Goal: Task Accomplishment & Management: Complete application form

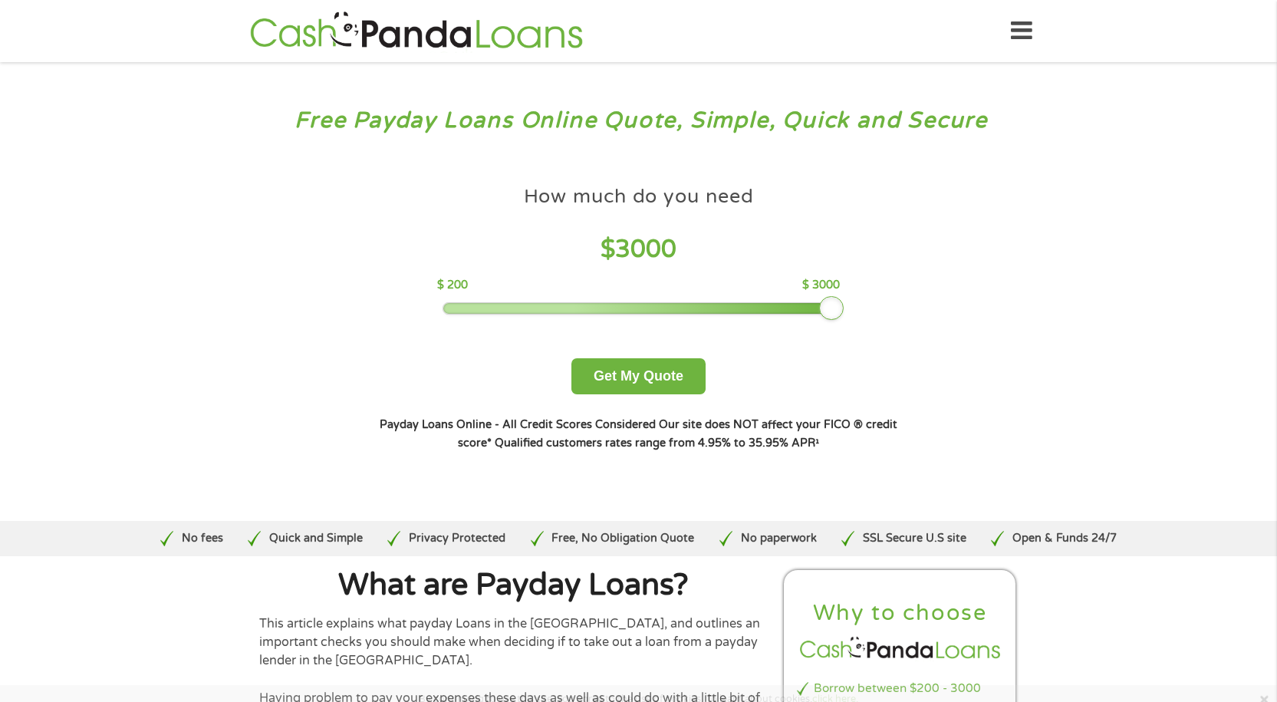
drag, startPoint x: 547, startPoint y: 307, endPoint x: 860, endPoint y: 318, distance: 313.8
click at [860, 318] on div "How much do you need $ 3000 $ 200 $ 3000 Get My Quote" at bounding box center [638, 286] width 537 height 216
click at [661, 376] on button "Get My Quote" at bounding box center [638, 376] width 134 height 36
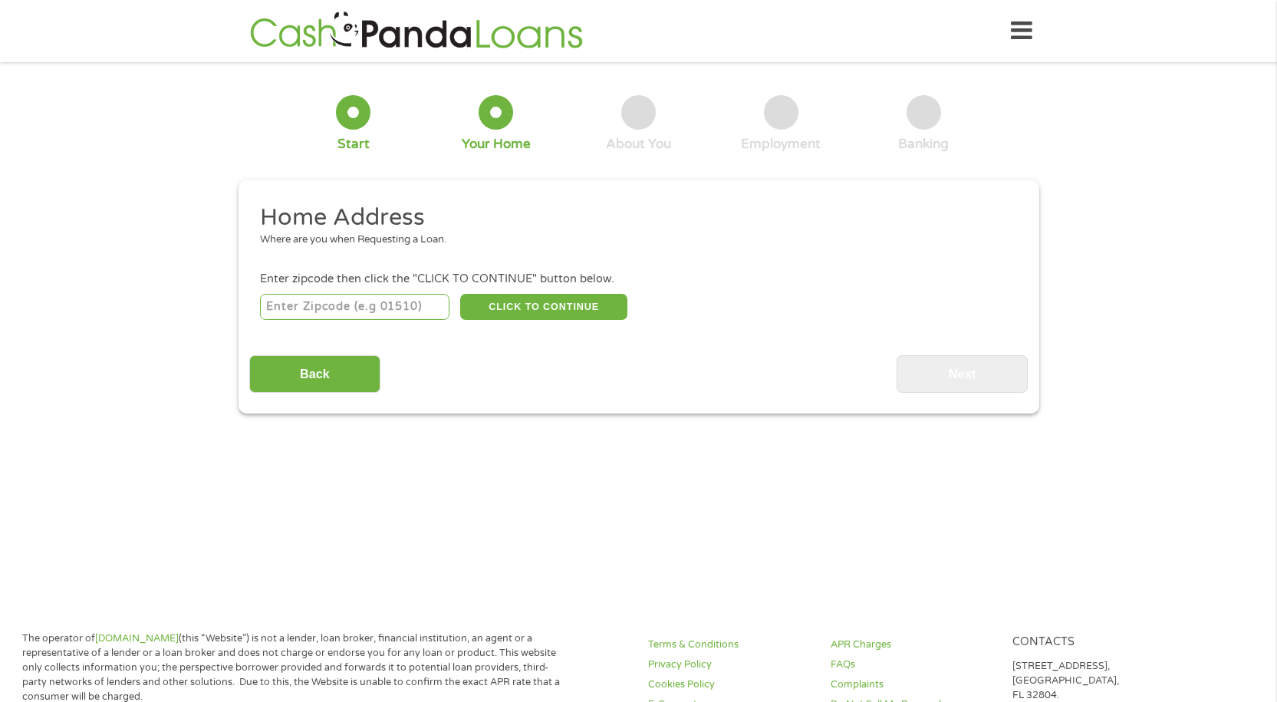
click at [357, 316] on input "number" at bounding box center [354, 307] width 189 height 26
type input "31061"
click at [519, 298] on button "CLICK TO CONTINUE" at bounding box center [543, 307] width 167 height 26
type input "31061"
type input "[GEOGRAPHIC_DATA]"
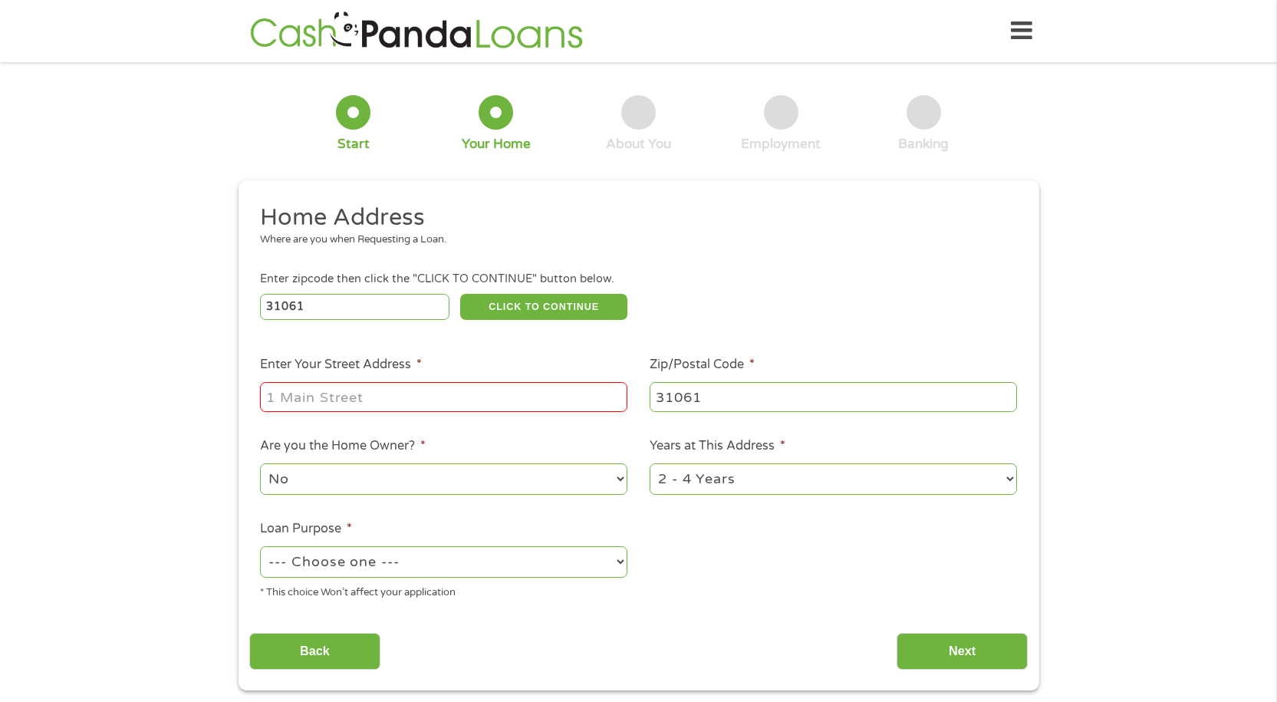
click at [396, 400] on input "Enter Your Street Address *" at bounding box center [443, 396] width 367 height 29
type input "[STREET_ADDRESS] G"
click at [513, 478] on select "No Yes" at bounding box center [443, 478] width 367 height 31
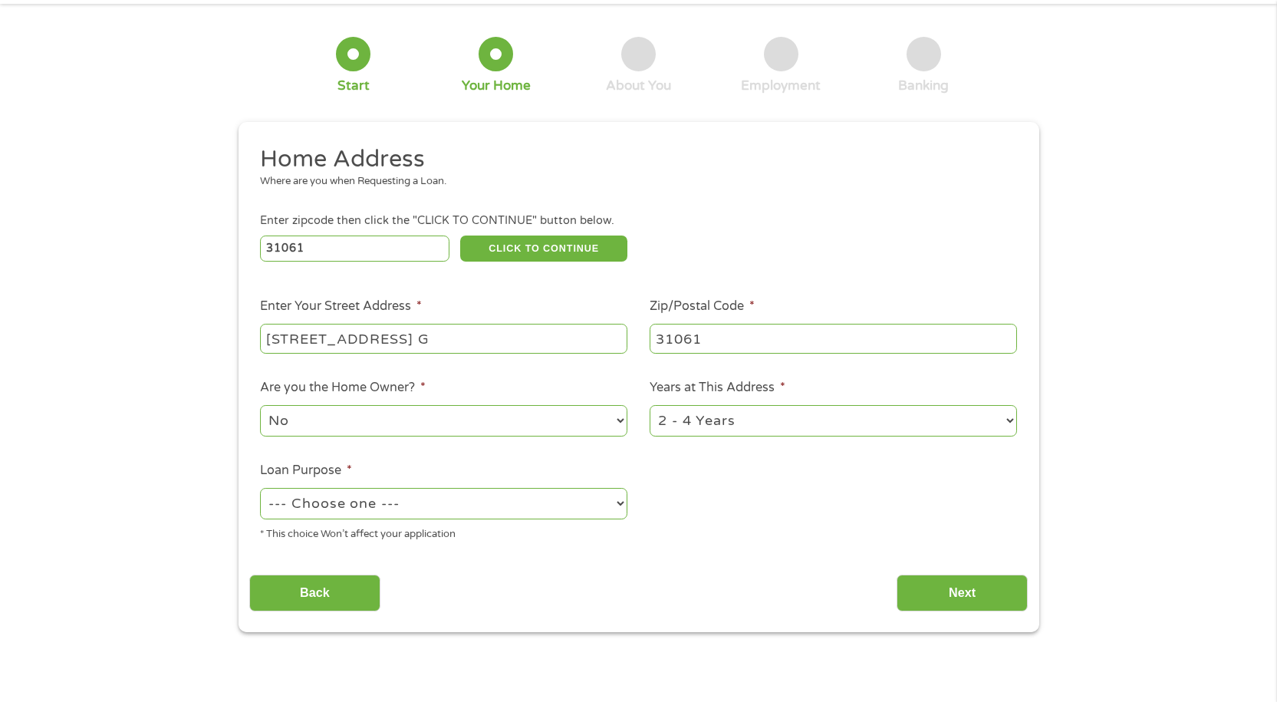
scroll to position [153, 0]
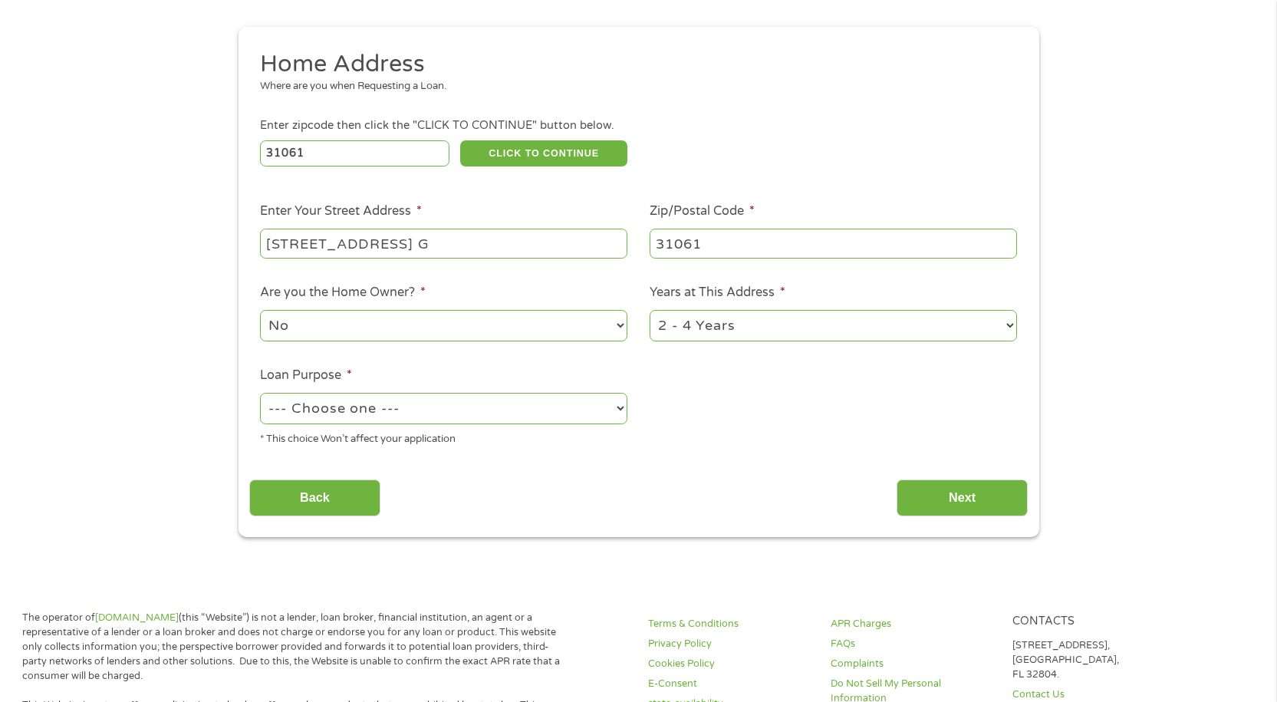
click at [452, 399] on select "--- Choose one --- Pay Bills Debt Consolidation Home Improvement Major Purchase…" at bounding box center [443, 408] width 367 height 31
select select "medicalexpenses"
click at [260, 393] on select "--- Choose one --- Pay Bills Debt Consolidation Home Improvement Major Purchase…" at bounding box center [443, 408] width 367 height 31
click at [956, 511] on input "Next" at bounding box center [961, 498] width 131 height 38
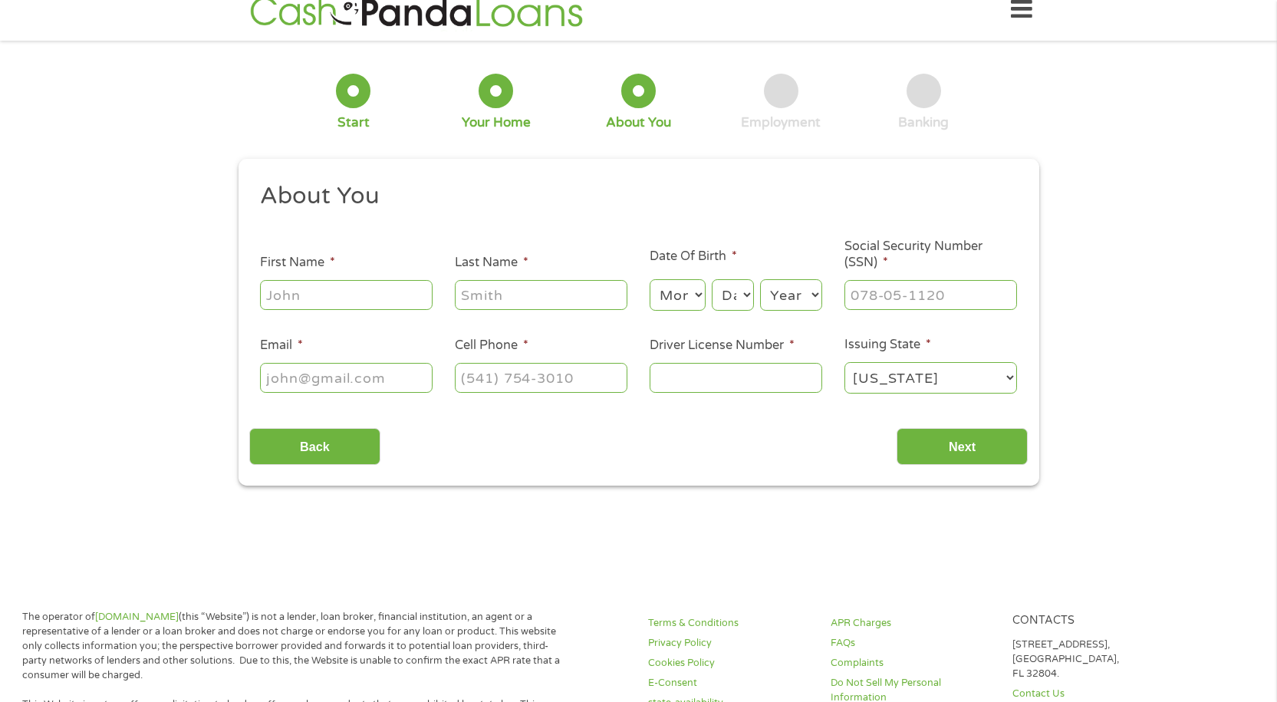
scroll to position [0, 0]
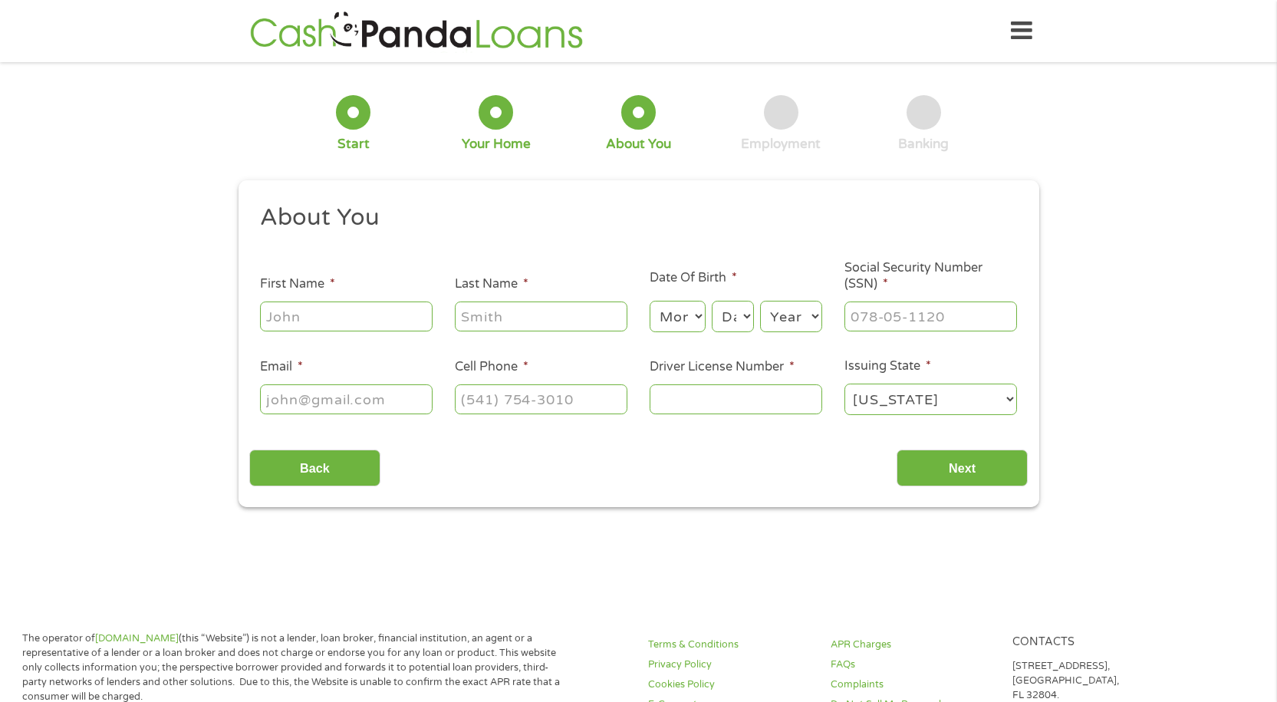
click at [298, 319] on input "First Name *" at bounding box center [346, 315] width 173 height 29
type input "[PERSON_NAME]"
type input "[EMAIL_ADDRESS][DOMAIN_NAME]"
type input "[PHONE_NUMBER]"
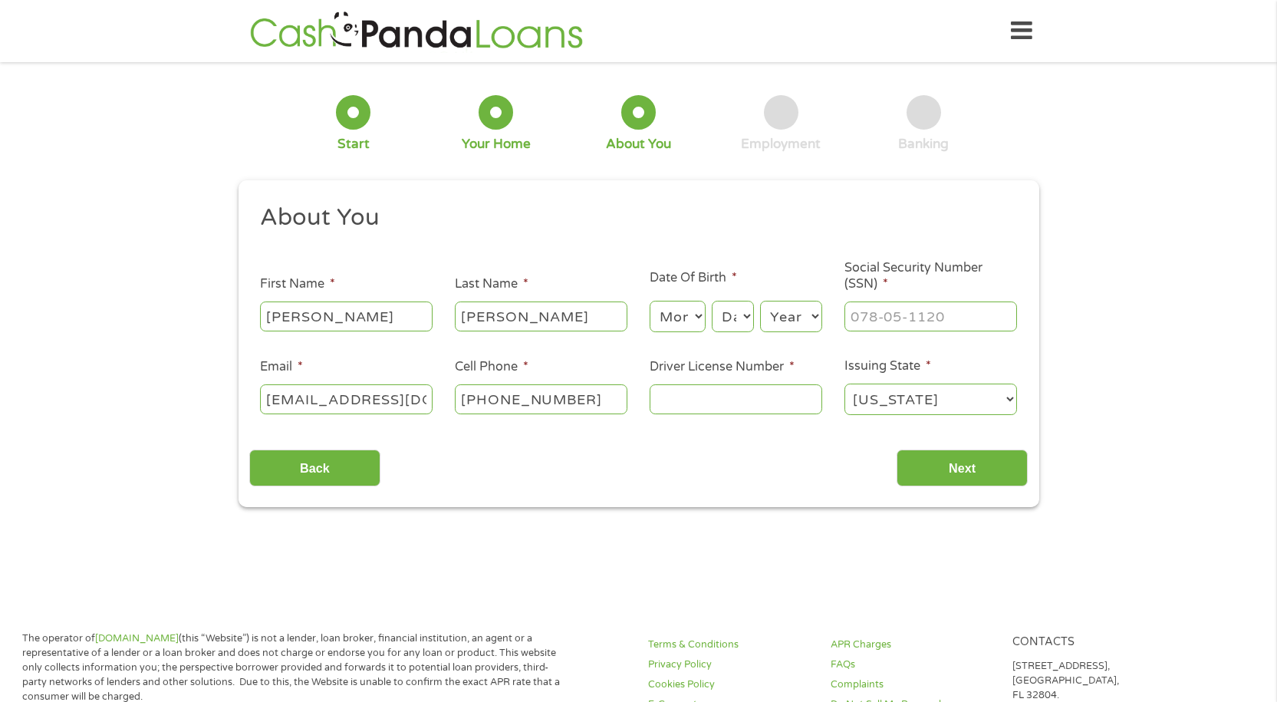
click at [673, 314] on select "Month 1 2 3 4 5 6 7 8 9 10 11 12" at bounding box center [677, 316] width 56 height 31
select select "10"
click at [649, 301] on select "Month 1 2 3 4 5 6 7 8 9 10 11 12" at bounding box center [677, 316] width 56 height 31
click at [731, 314] on select "Day 1 2 3 4 5 6 7 8 9 10 11 12 13 14 15 16 17 18 19 20 21 22 23 24 25 26 27 28 …" at bounding box center [732, 316] width 41 height 31
select select "9"
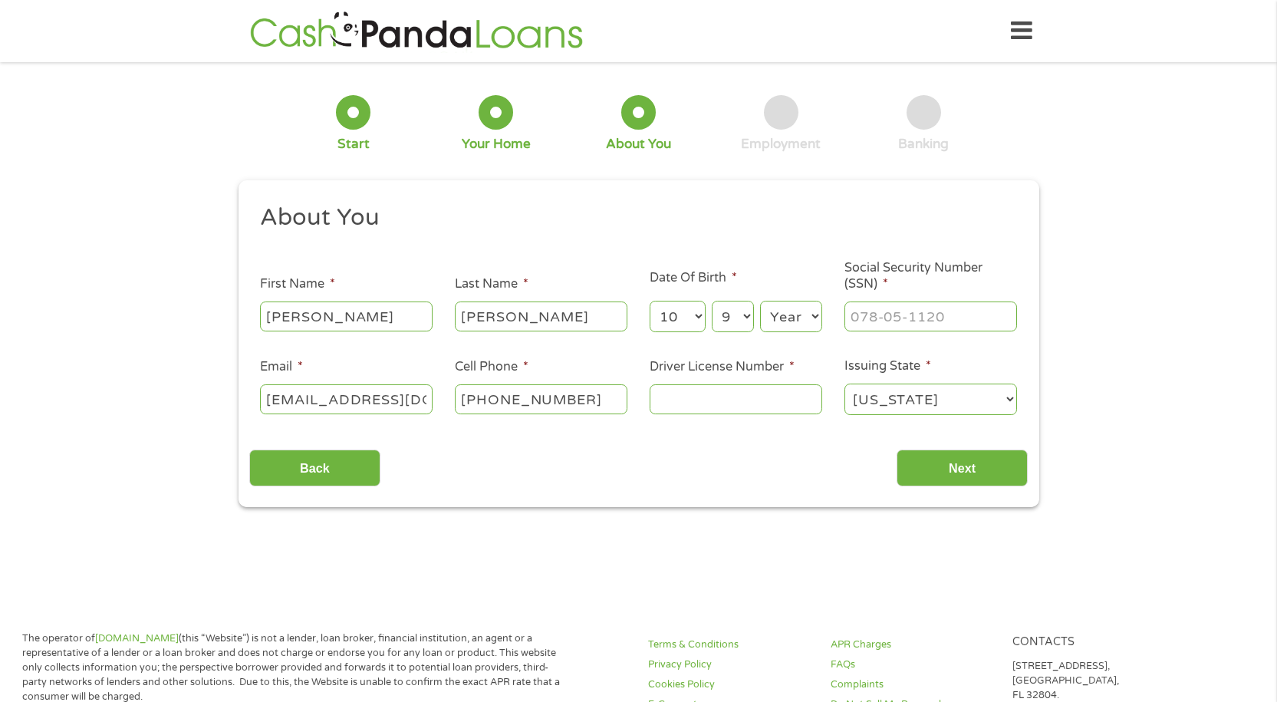
click at [712, 301] on select "Day 1 2 3 4 5 6 7 8 9 10 11 12 13 14 15 16 17 18 19 20 21 22 23 24 25 26 27 28 …" at bounding box center [732, 316] width 41 height 31
click at [788, 314] on select "Year [DATE] 2006 2005 2004 2003 2002 2001 2000 1999 1998 1997 1996 1995 1994 19…" at bounding box center [791, 316] width 62 height 31
select select "1992"
click at [760, 301] on select "Year [DATE] 2006 2005 2004 2003 2002 2001 2000 1999 1998 1997 1996 1995 1994 19…" at bounding box center [791, 316] width 62 height 31
click at [893, 317] on input "___-__-____" at bounding box center [930, 315] width 173 height 29
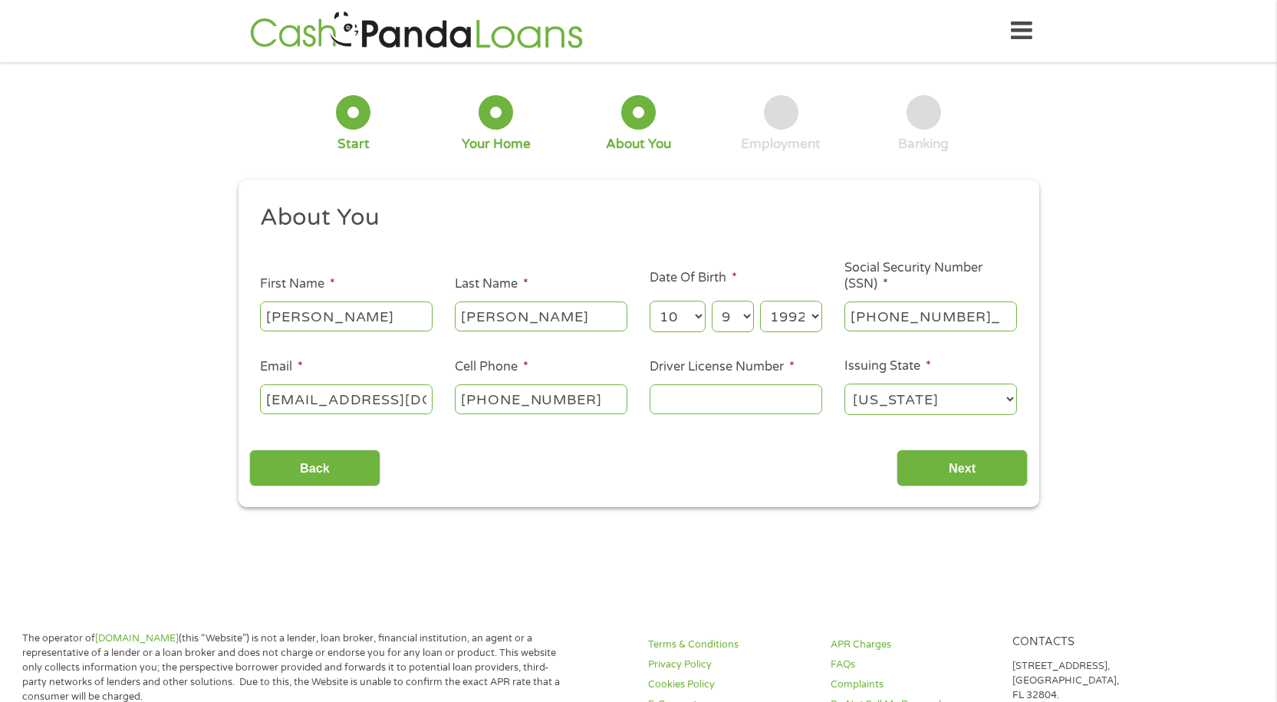
type input "255-85-4351"
click at [780, 399] on input "Driver License Number *" at bounding box center [735, 398] width 173 height 29
type input "057081401"
click at [956, 477] on input "Next" at bounding box center [961, 468] width 131 height 38
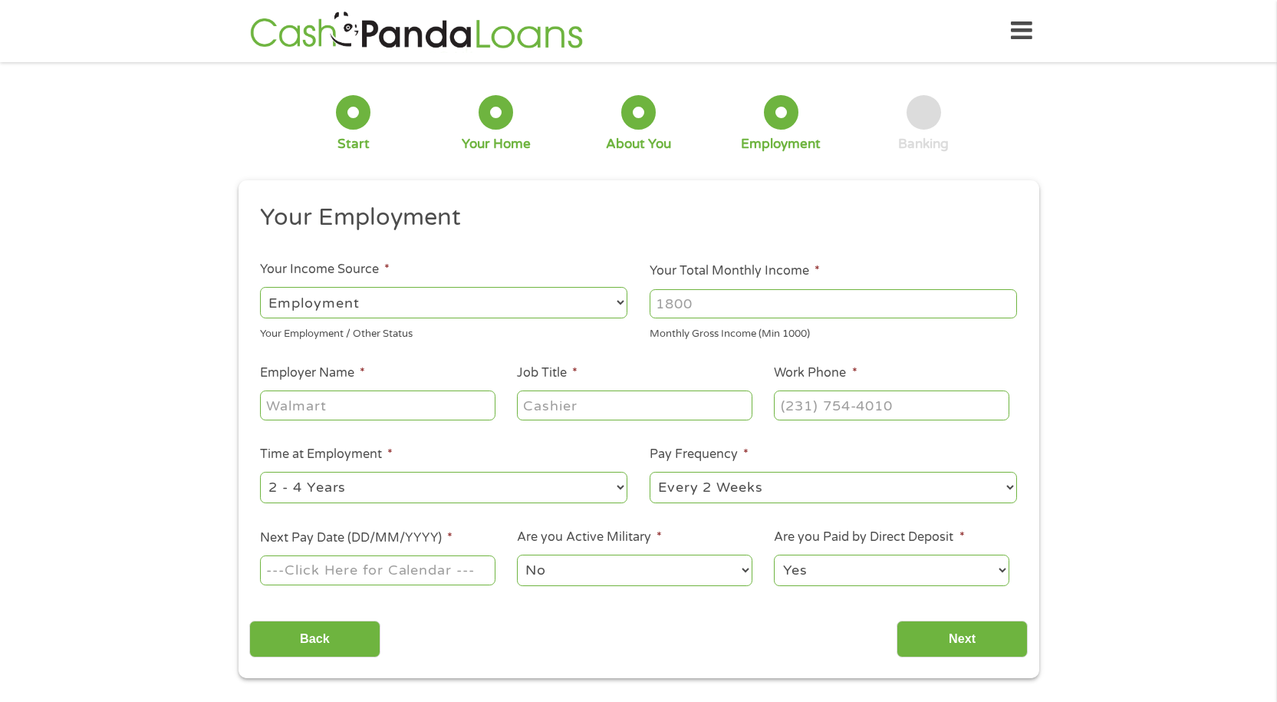
scroll to position [6, 6]
click at [688, 294] on input "Your Total Monthly Income *" at bounding box center [832, 303] width 367 height 29
type input "2700"
click at [376, 414] on input "Employer Name *" at bounding box center [377, 404] width 235 height 29
type input "DPS health and wellness"
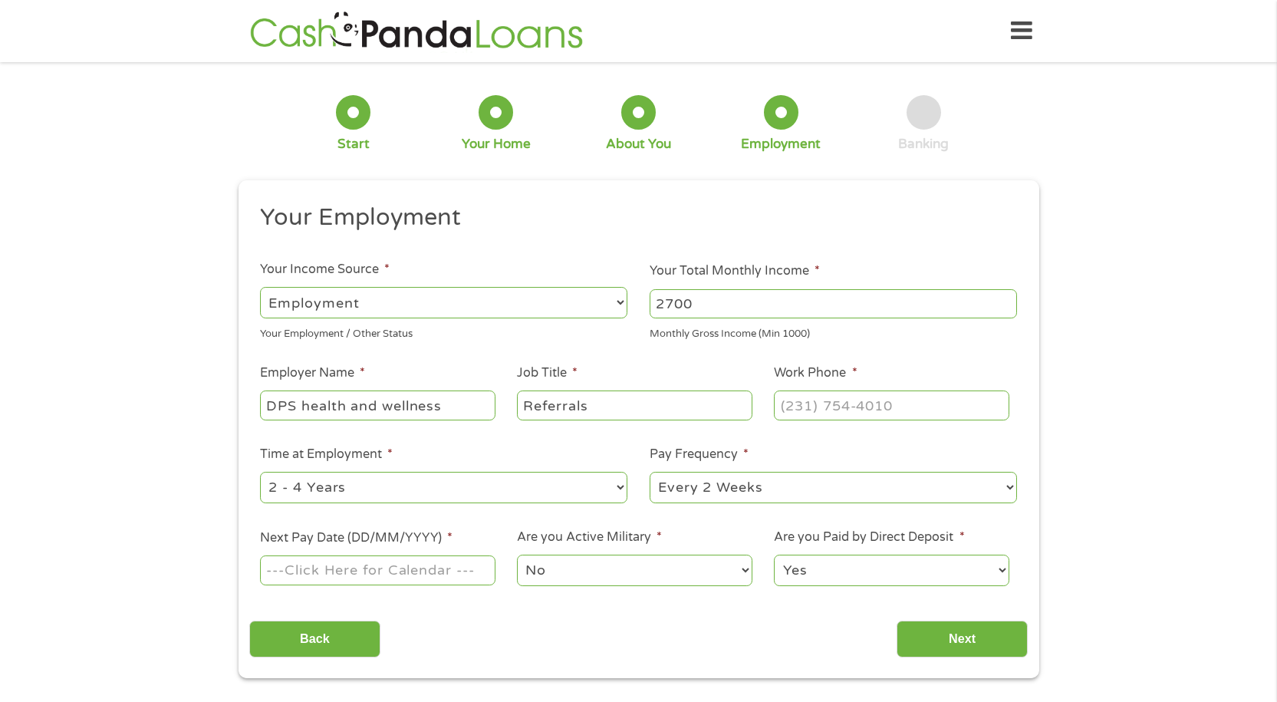
type input "Referrals"
type input "[PHONE_NUMBER]"
click at [426, 562] on input "Next Pay Date (DD/MM/YYYY) *" at bounding box center [377, 569] width 235 height 29
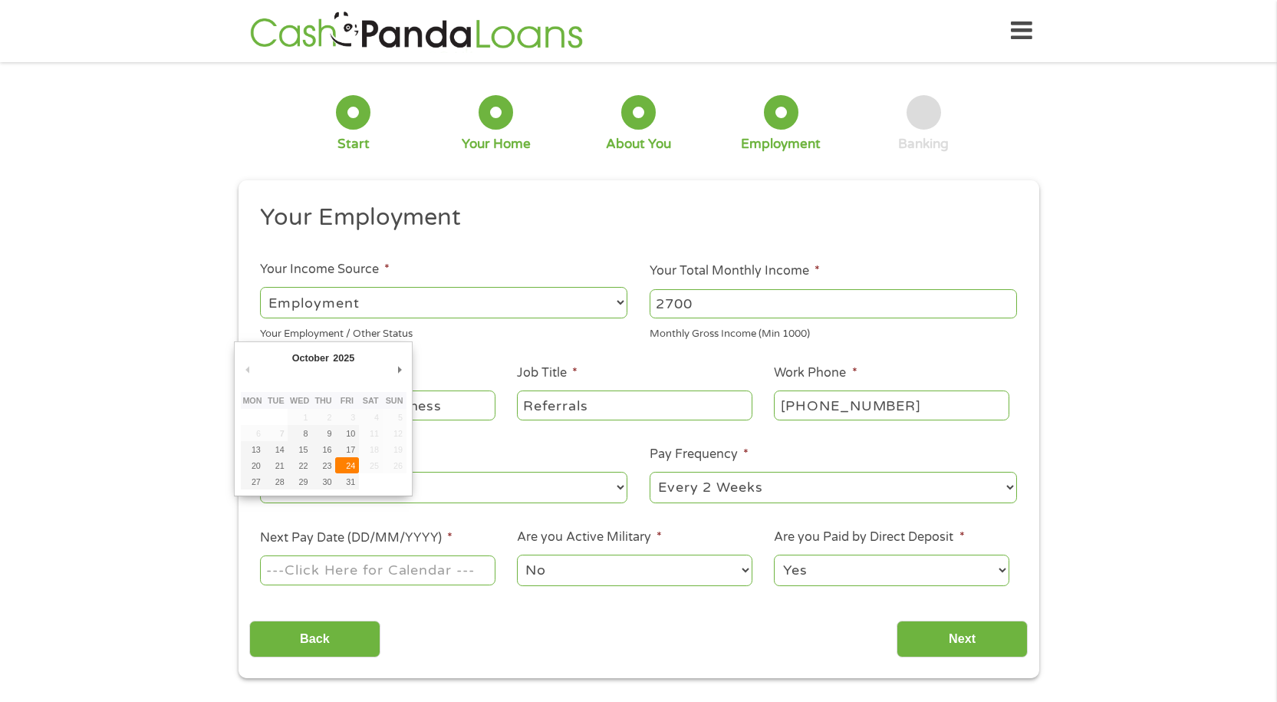
type input "[DATE]"
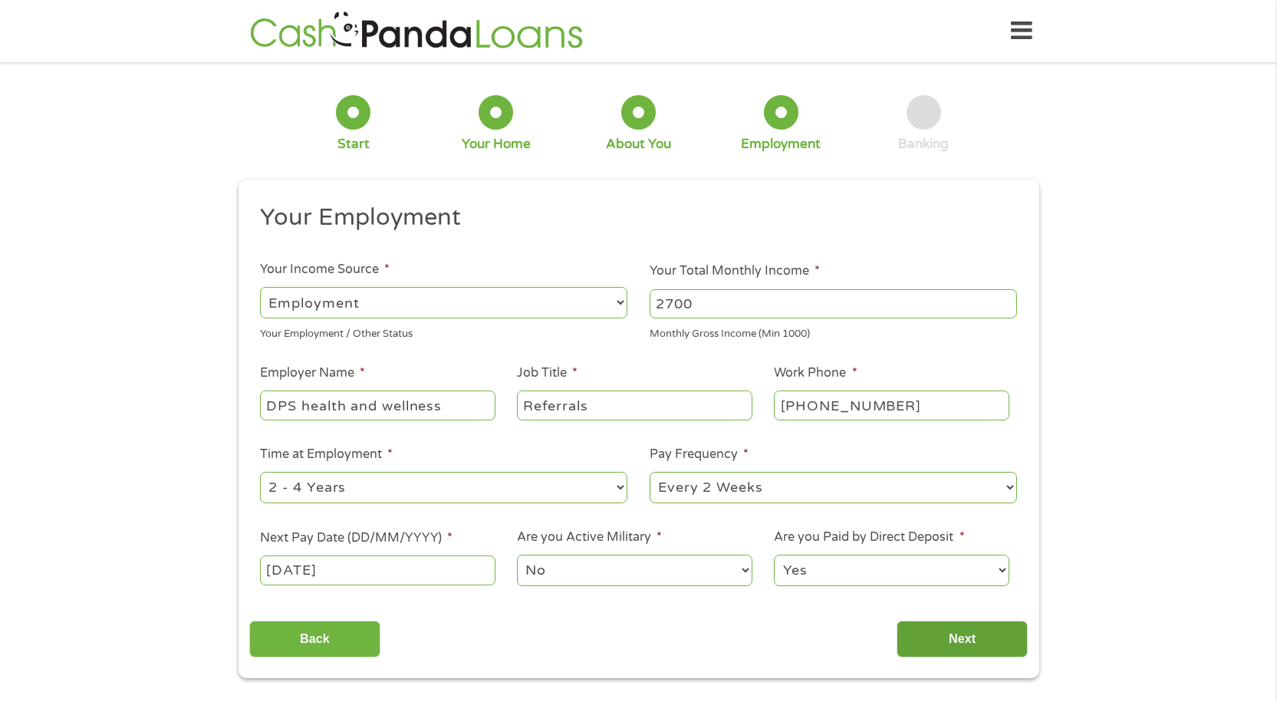
click at [988, 649] on input "Next" at bounding box center [961, 639] width 131 height 38
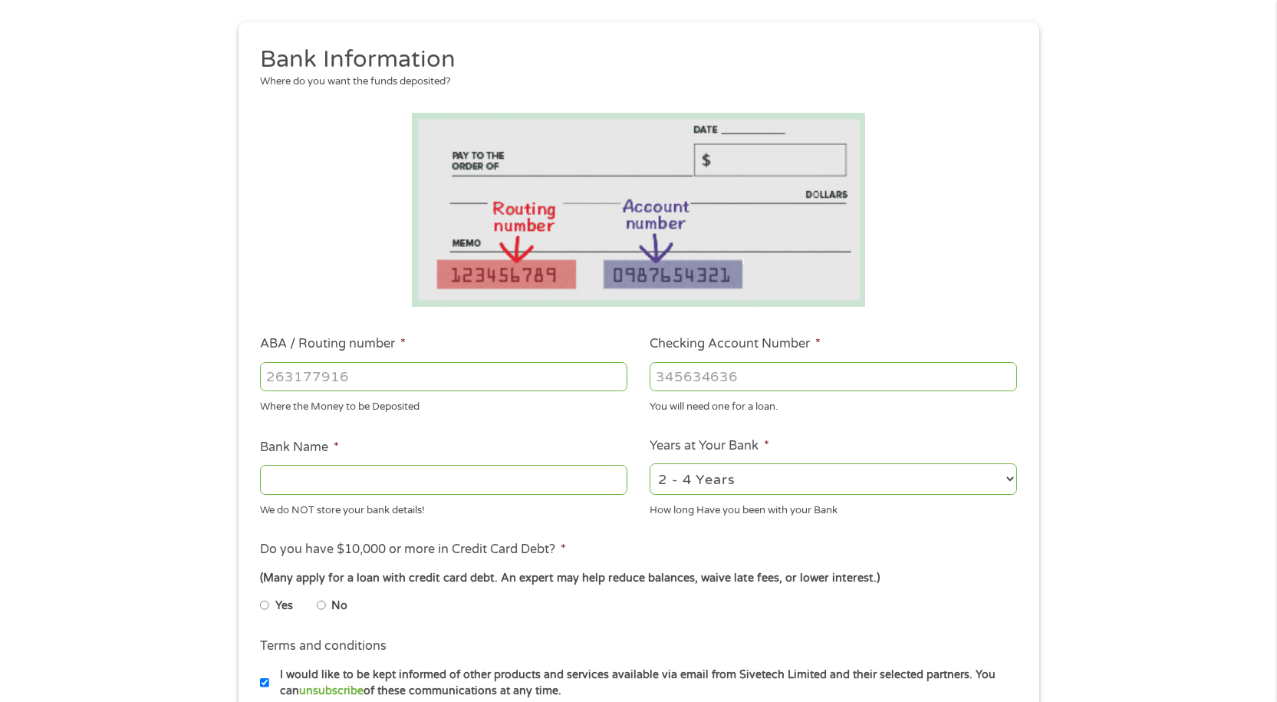
scroll to position [230, 0]
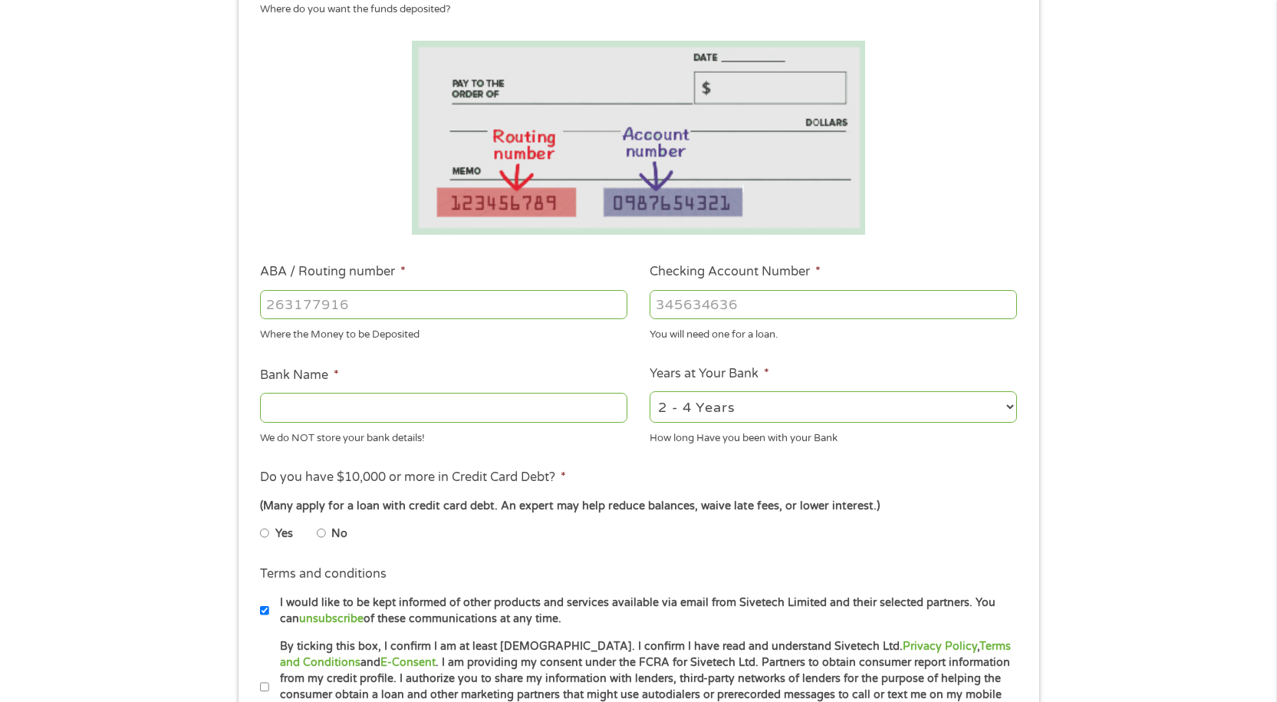
click at [399, 309] on input "ABA / Routing number *" at bounding box center [443, 304] width 367 height 29
type input "061103975"
type input "QUEENSBOROUGH NATIONAL BK TR"
type input "061103975"
click at [669, 311] on input "Checking Account Number *" at bounding box center [832, 304] width 367 height 29
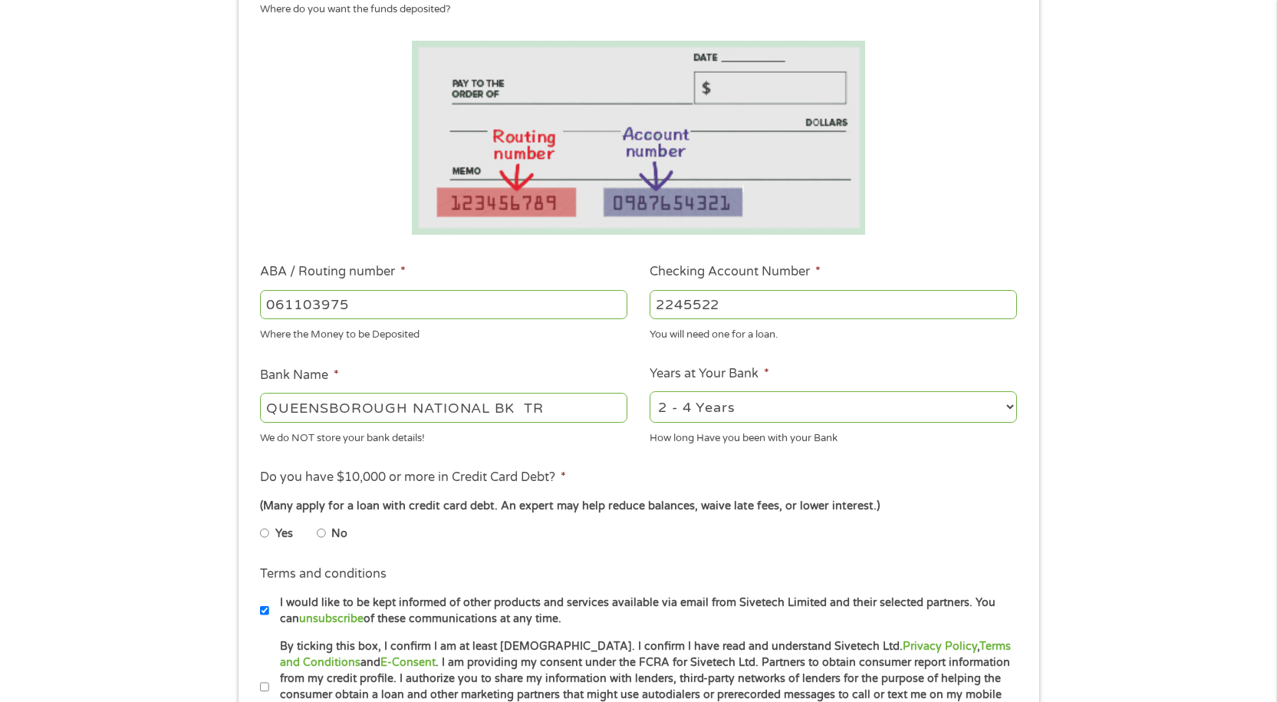
type input "2245522"
click at [748, 414] on select "2 - 4 Years 6 - 12 Months 1 - 2 Years Over 4 Years" at bounding box center [832, 406] width 367 height 31
select select "60months"
click at [649, 391] on select "2 - 4 Years 6 - 12 Months 1 - 2 Years Over 4 Years" at bounding box center [832, 406] width 367 height 31
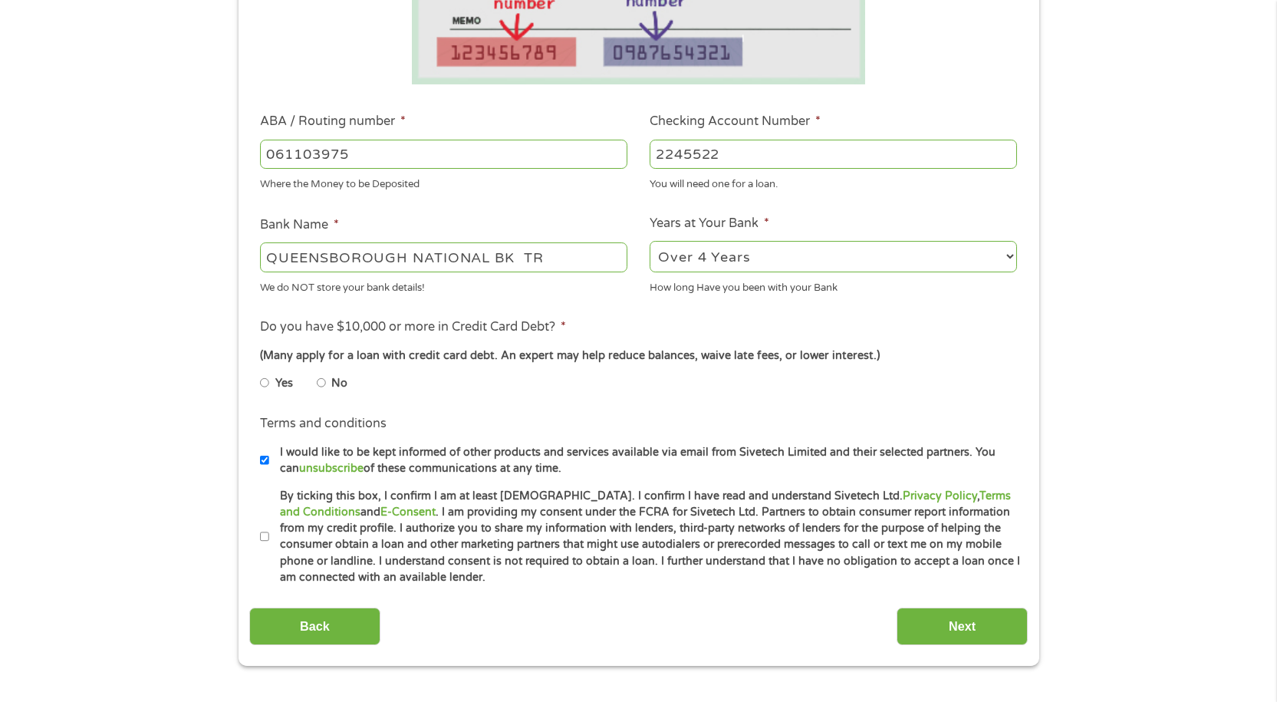
scroll to position [383, 0]
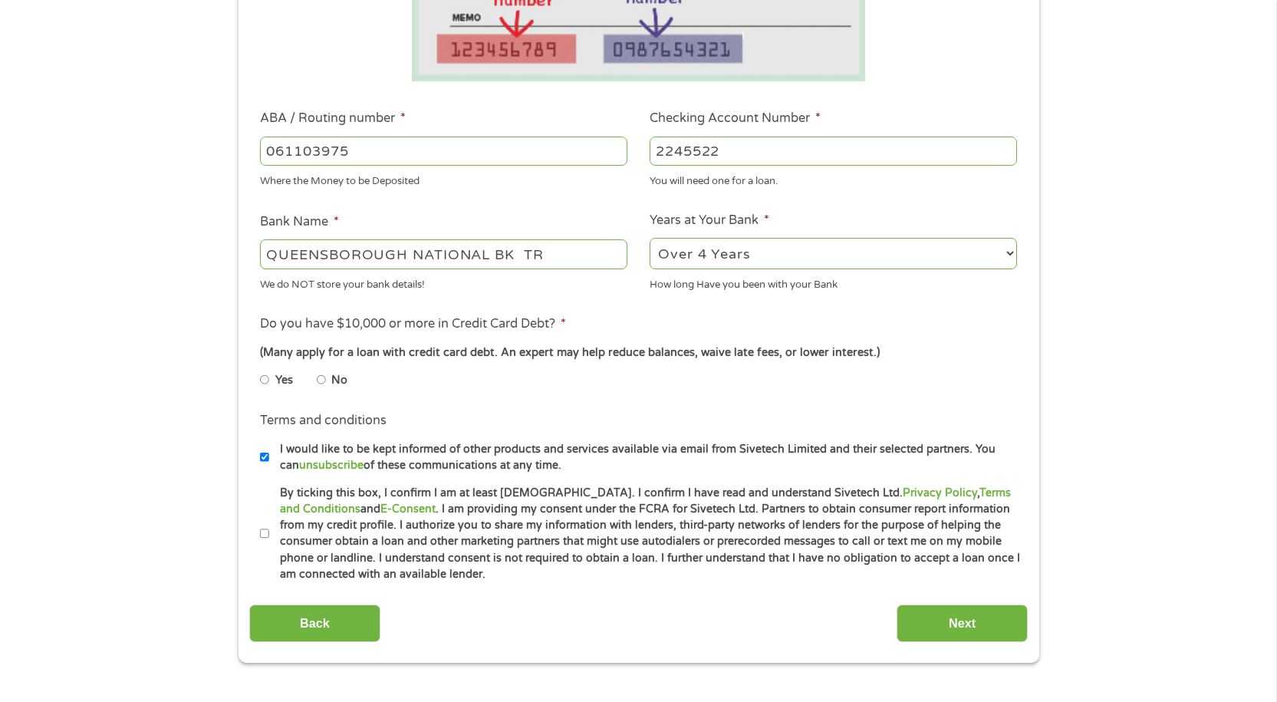
click at [322, 376] on input "No" at bounding box center [321, 379] width 9 height 25
radio input "true"
click at [267, 536] on input "By ticking this box, I confirm I am at least [DEMOGRAPHIC_DATA]. I confirm I ha…" at bounding box center [264, 533] width 9 height 25
checkbox input "true"
click at [269, 457] on label "I would like to be kept informed of other products and services available via e…" at bounding box center [645, 457] width 752 height 33
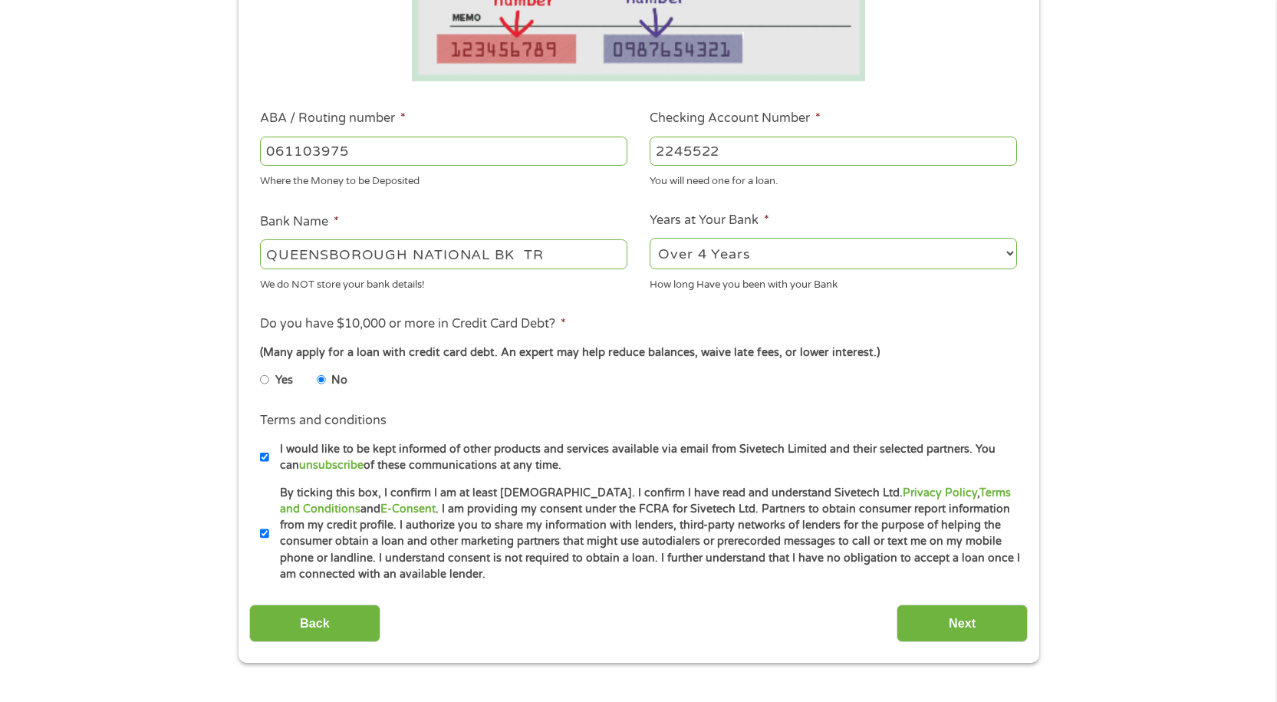
click at [269, 457] on input "I would like to be kept informed of other products and services available via e…" at bounding box center [264, 457] width 9 height 25
checkbox input "false"
click at [932, 633] on input "Next" at bounding box center [961, 623] width 131 height 38
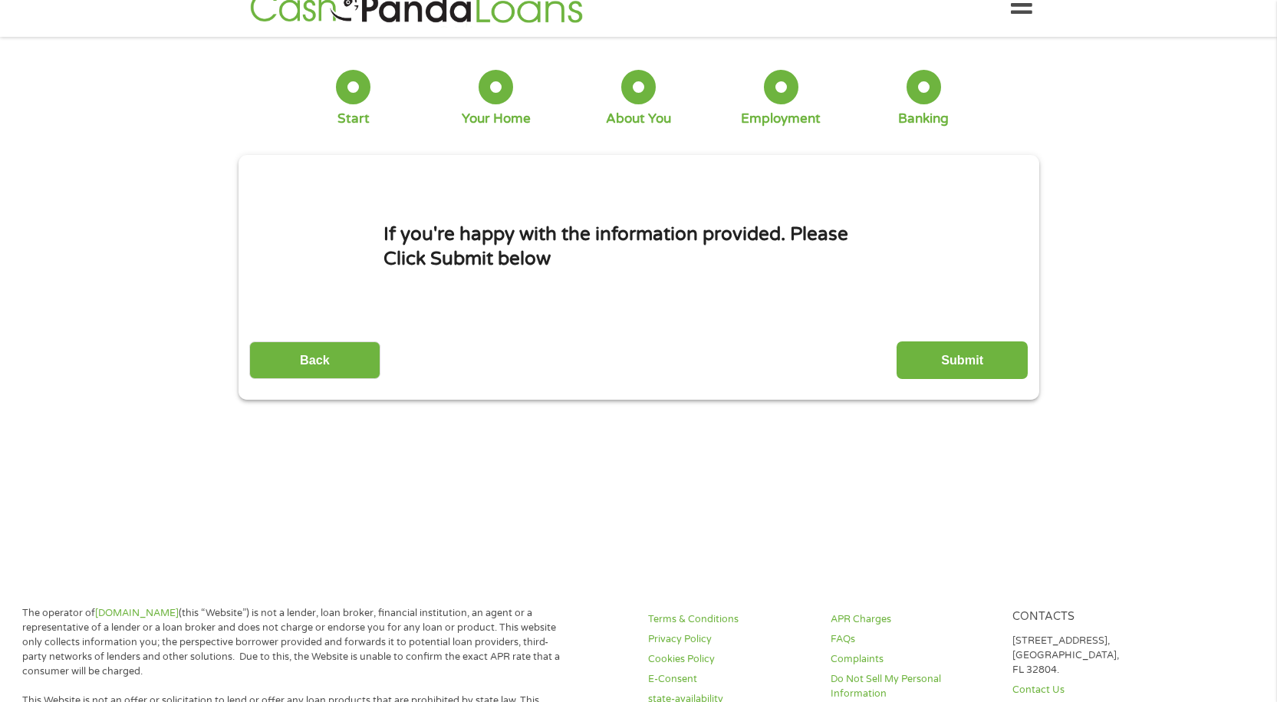
scroll to position [0, 0]
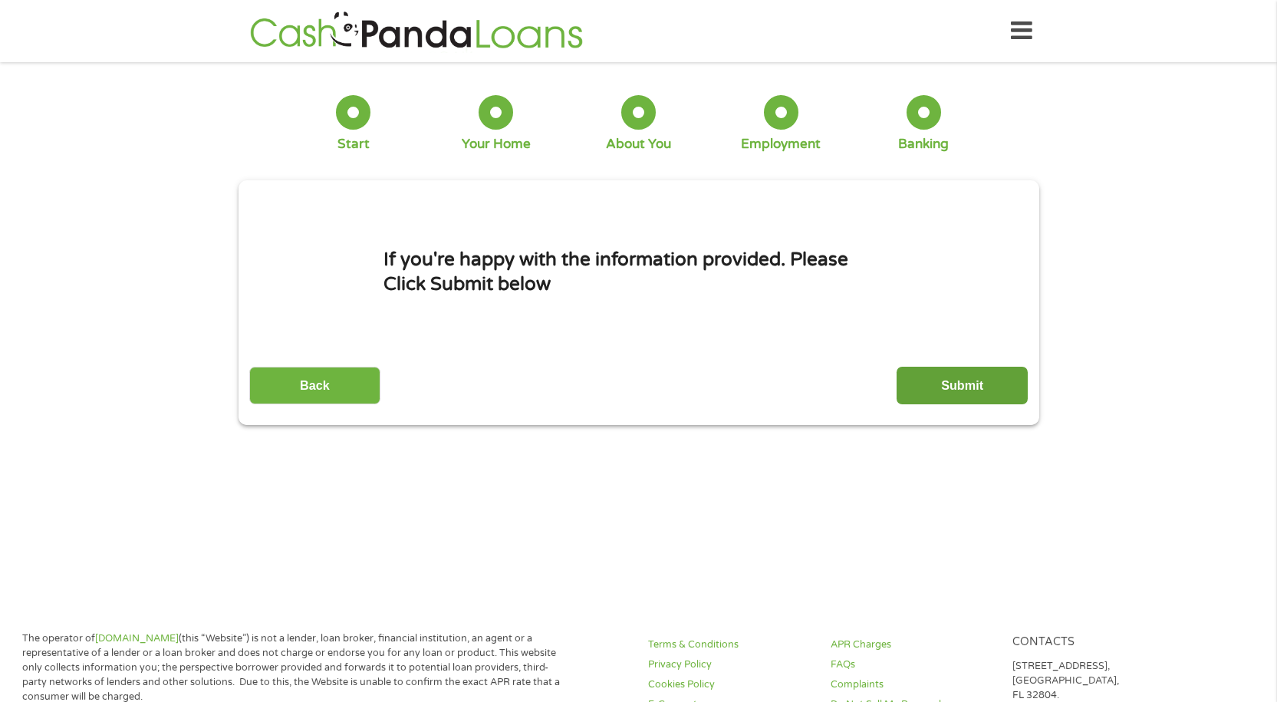
click at [962, 394] on input "Submit" at bounding box center [961, 386] width 131 height 38
